Goal: Navigation & Orientation: Find specific page/section

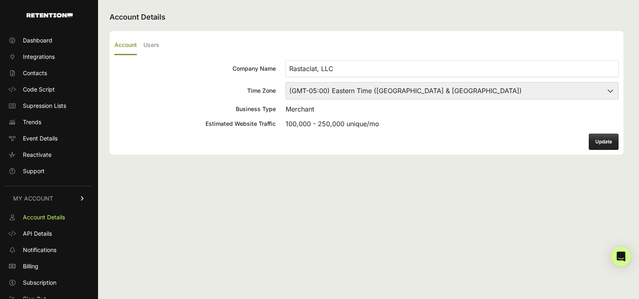
click at [513, 17] on h2 "Account Details" at bounding box center [366, 16] width 514 height 11
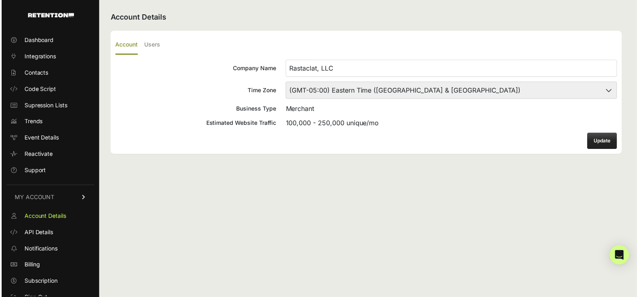
scroll to position [7, 0]
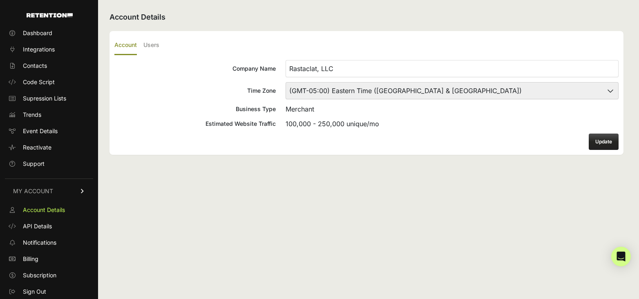
click at [600, 92] on select "(GMT-10:00) America/Adak (GMT-10:00) Hawaii (GMT-09:00) Alaska (GMT-09:00) Amer…" at bounding box center [451, 90] width 333 height 17
click at [225, 115] on form "Company Name Rastaclat, LLC Time Zone (GMT-10:00) America/Adak (GMT-10:00) Hawa…" at bounding box center [366, 105] width 504 height 90
drag, startPoint x: 557, startPoint y: 26, endPoint x: 473, endPoint y: 2, distance: 87.0
click at [555, 25] on div "Account Details Account Users Company Name Rastaclat, LLC Time Zone (GMT-10:00)…" at bounding box center [366, 149] width 537 height 299
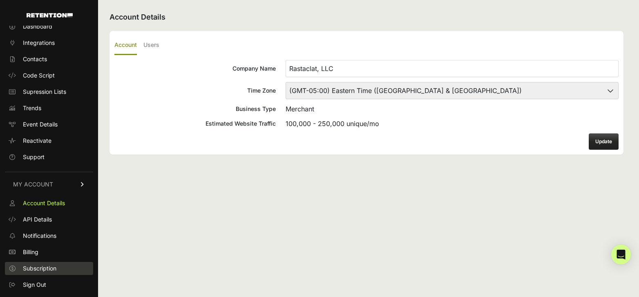
click at [25, 270] on span "Subscription" at bounding box center [39, 269] width 33 height 8
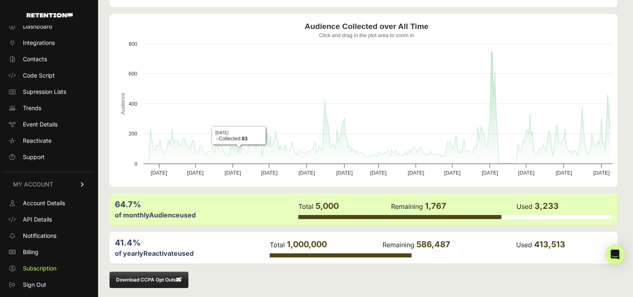
scroll to position [83, 0]
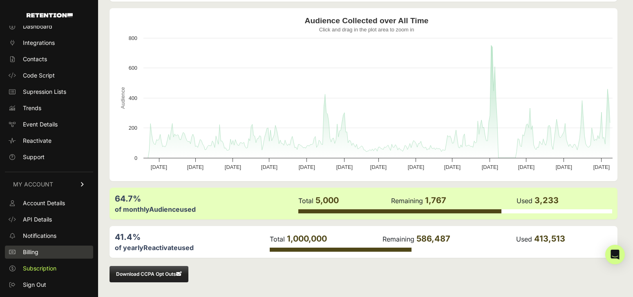
click at [39, 247] on link "Billing" at bounding box center [49, 252] width 88 height 13
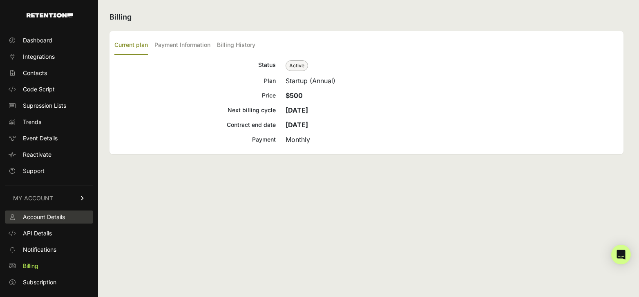
scroll to position [9, 0]
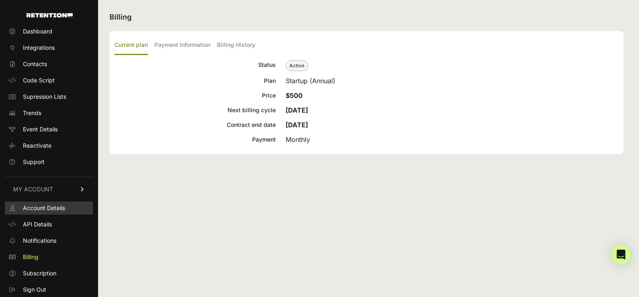
click at [43, 213] on link "Account Details" at bounding box center [49, 208] width 88 height 13
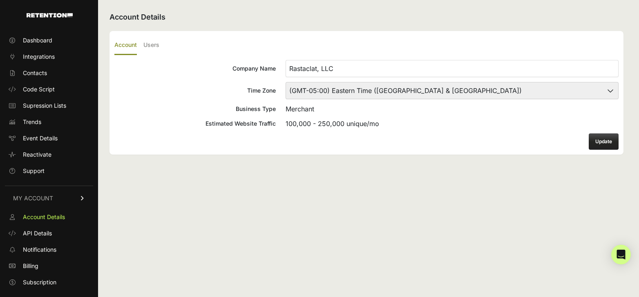
scroll to position [9, 0]
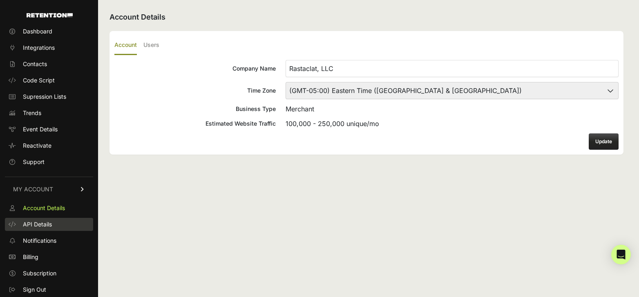
click at [39, 223] on span "API Details" at bounding box center [37, 225] width 29 height 8
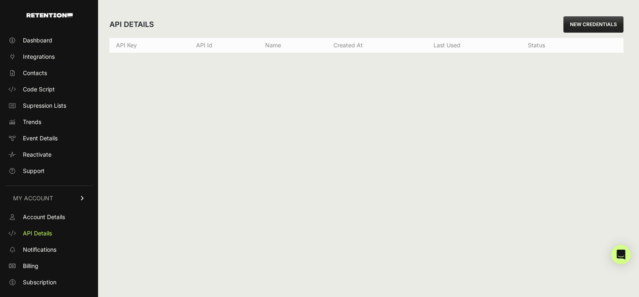
scroll to position [9, 0]
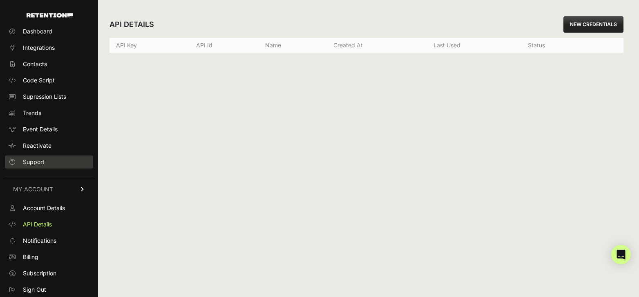
click at [32, 163] on span "Support" at bounding box center [34, 162] width 22 height 8
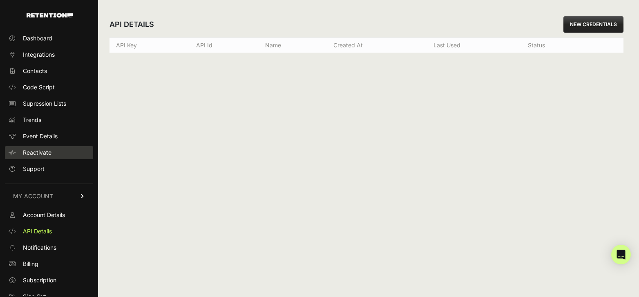
scroll to position [0, 0]
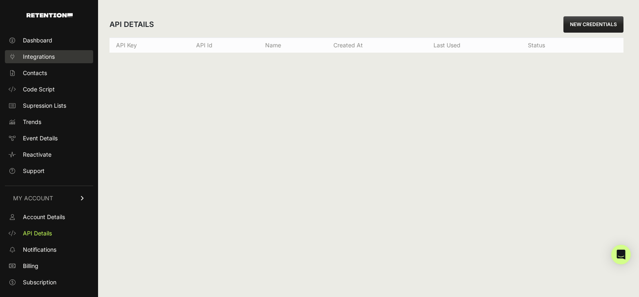
click at [35, 58] on span "Integrations" at bounding box center [39, 57] width 32 height 8
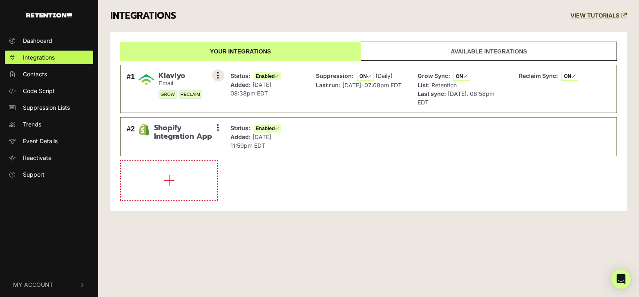
click at [216, 76] on button at bounding box center [218, 75] width 12 height 12
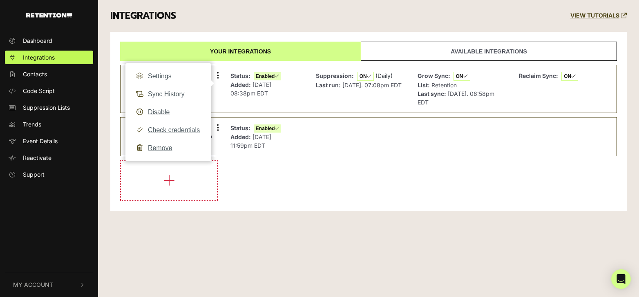
click at [399, 13] on div "INTEGRATIONS VIEW TUTORIALS" at bounding box center [368, 16] width 528 height 32
